Goal: Task Accomplishment & Management: Manage account settings

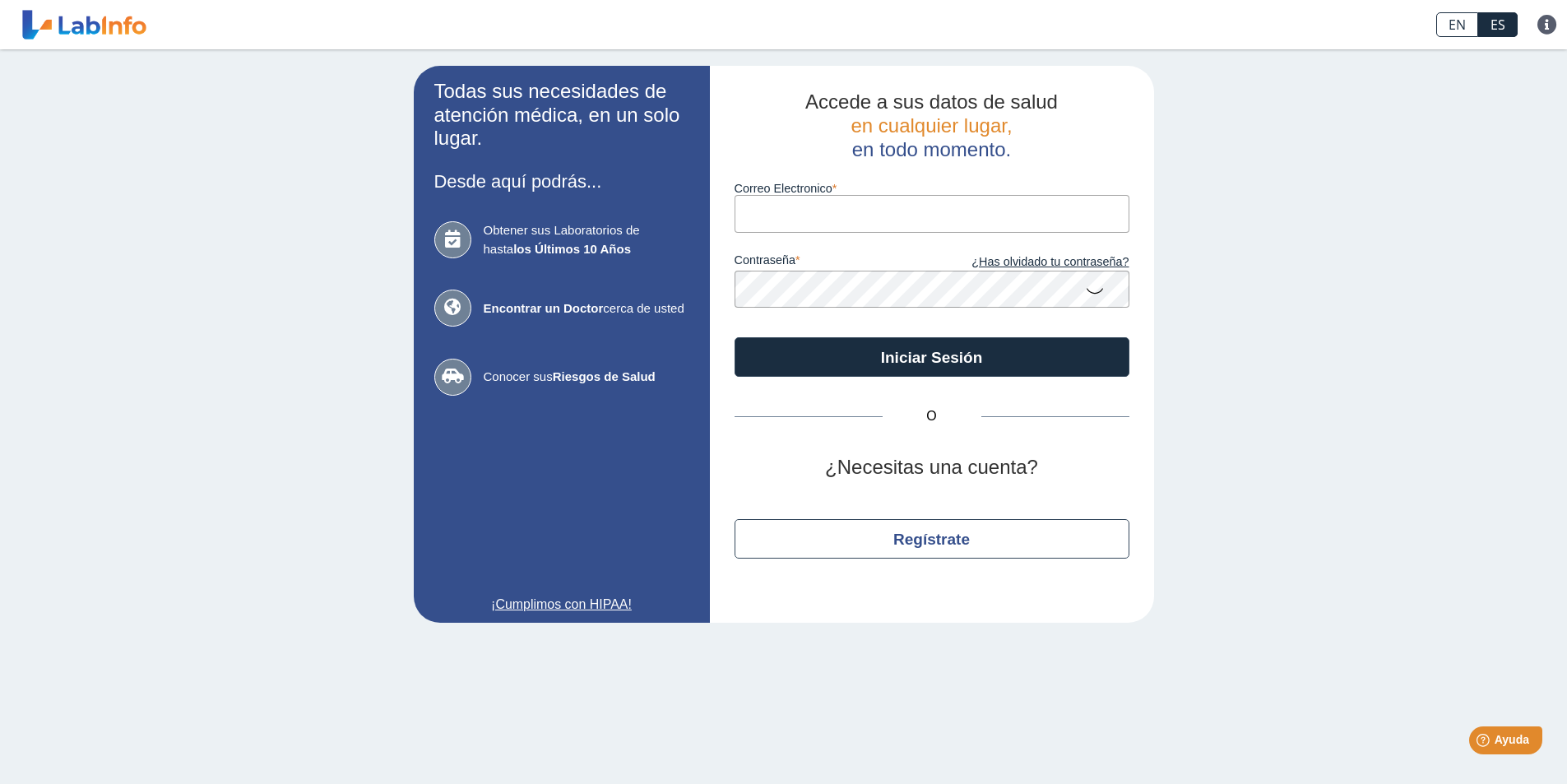
click at [894, 219] on input "Correo Electronico" at bounding box center [932, 212] width 395 height 37
click at [829, 203] on input "Correo Electronico" at bounding box center [932, 212] width 395 height 37
click at [772, 215] on input "Correo Electronico" at bounding box center [932, 212] width 395 height 37
click at [787, 216] on input "Correo Electronico" at bounding box center [932, 212] width 395 height 37
click at [786, 218] on input "Correo Electronico" at bounding box center [932, 212] width 395 height 37
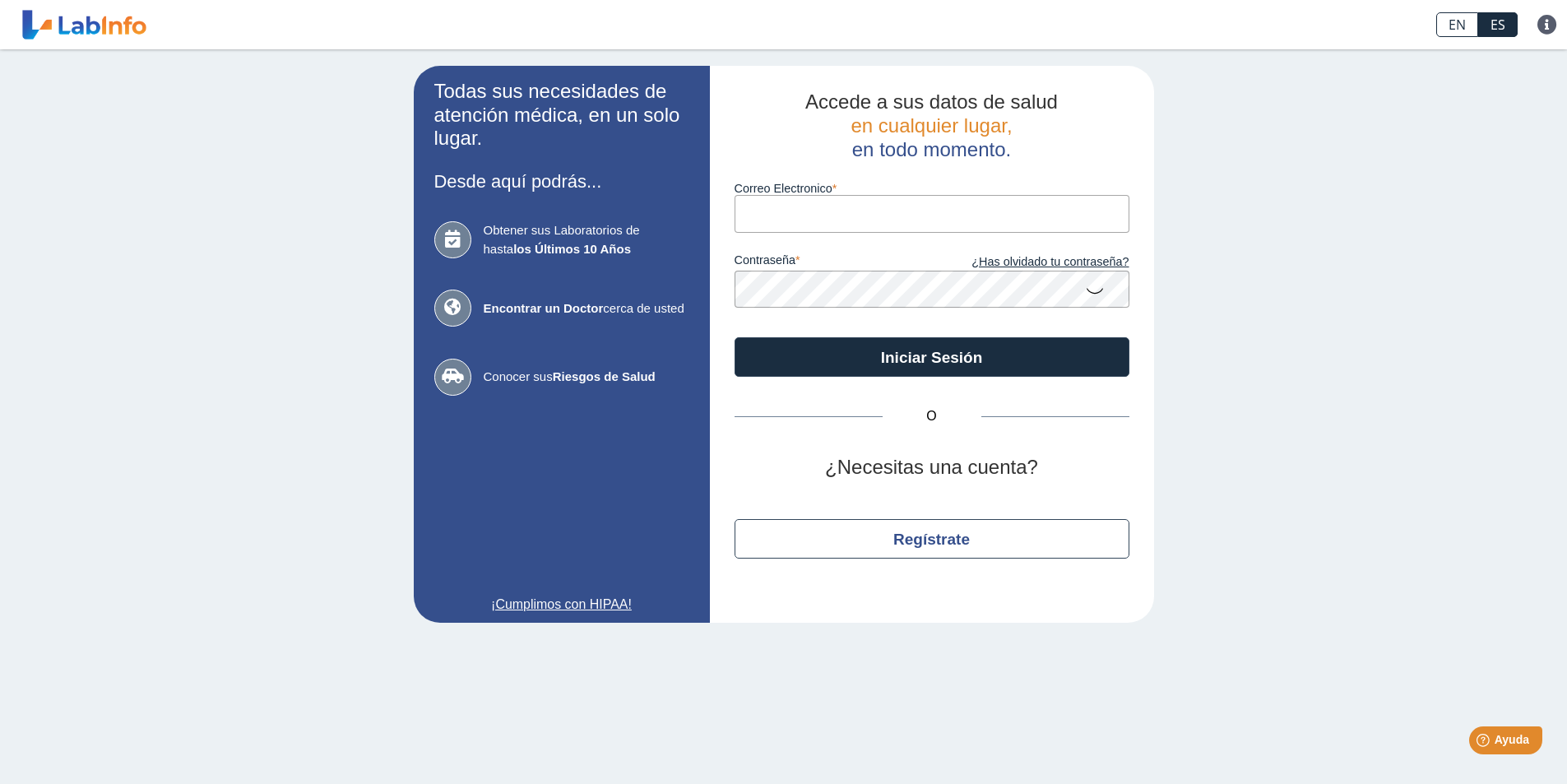
click at [804, 201] on input "Correo Electronico" at bounding box center [932, 212] width 395 height 37
click at [856, 215] on input "Correo Electronico" at bounding box center [932, 212] width 395 height 37
type input "sararosado28@yahoo.com"
